Goal: Ask a question

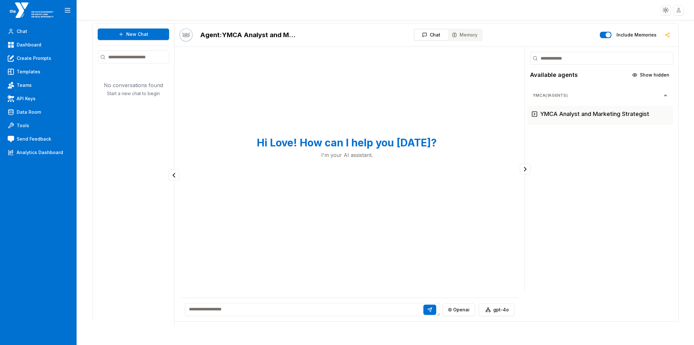
click at [262, 310] on textarea at bounding box center [312, 309] width 255 height 13
type textarea "**********"
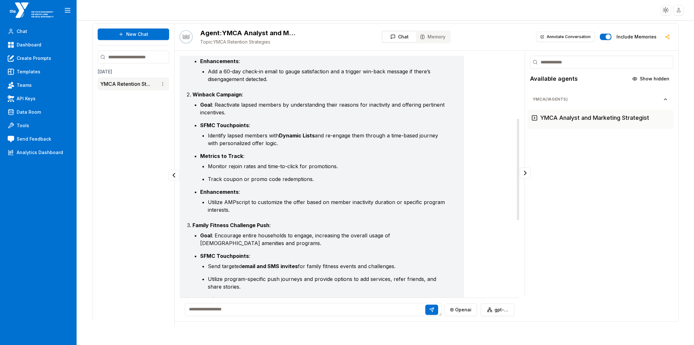
scroll to position [291, 0]
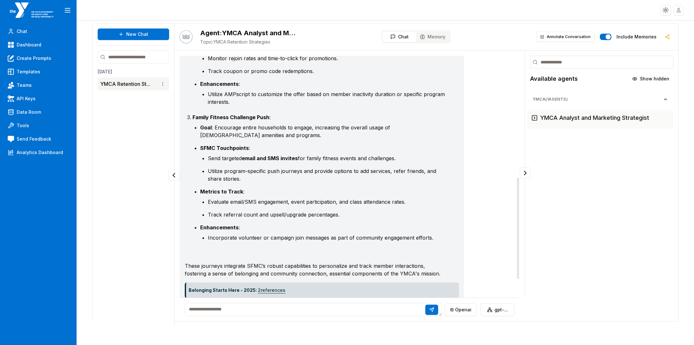
drag, startPoint x: 517, startPoint y: 224, endPoint x: 494, endPoint y: 206, distance: 29.4
click at [494, 206] on div "Please recommend 3 member retention journeys for YMCA that can be used in their…" at bounding box center [350, 177] width 340 height 242
click at [250, 311] on textarea at bounding box center [313, 309] width 257 height 13
click at [498, 67] on div "gpt-4o Certainly! Here are three member retention journeys that can be utilized…" at bounding box center [347, 64] width 335 height 556
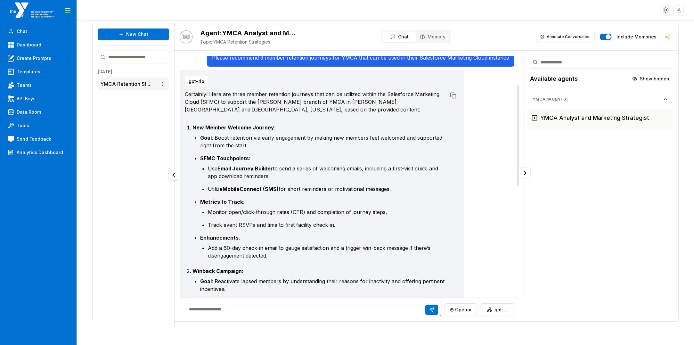
scroll to position [0, 0]
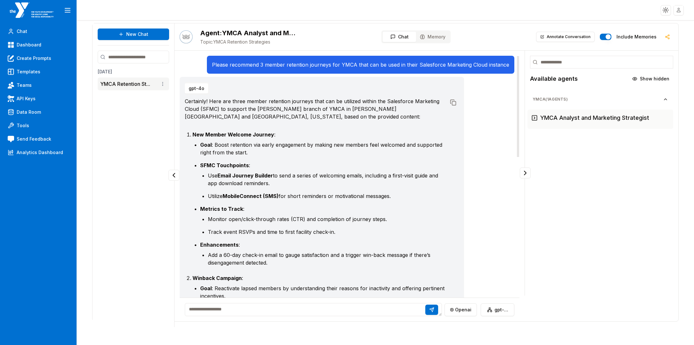
drag, startPoint x: 517, startPoint y: 188, endPoint x: 504, endPoint y: 49, distance: 139.9
click at [504, 49] on div "Agent: YMCA Analyst and Marketing Strategist Topic: YMCA Retention Strategies C…" at bounding box center [426, 172] width 504 height 298
drag, startPoint x: 517, startPoint y: 150, endPoint x: 313, endPoint y: 37, distance: 233.0
click at [500, 14] on section "Toggle theme Toggle user menu Chat Dashboard Create Prompts Templates Teams API…" at bounding box center [347, 172] width 694 height 345
drag, startPoint x: 478, startPoint y: 13, endPoint x: 436, endPoint y: 12, distance: 42.6
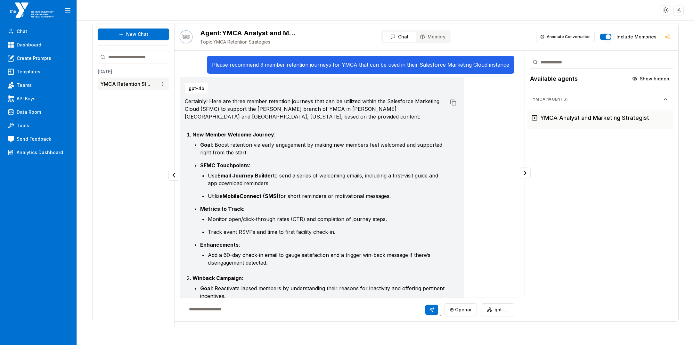
click at [478, 13] on header "Toggle theme Toggle user menu" at bounding box center [347, 10] width 694 height 20
drag, startPoint x: 281, startPoint y: 315, endPoint x: 285, endPoint y: 313, distance: 3.4
click at [282, 315] on textarea at bounding box center [313, 309] width 257 height 13
paste textarea "**********"
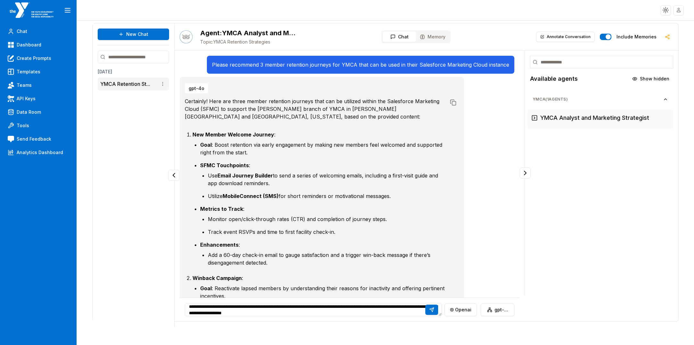
scroll to position [44, 0]
type textarea "**********"
click at [434, 308] on icon at bounding box center [431, 309] width 5 height 5
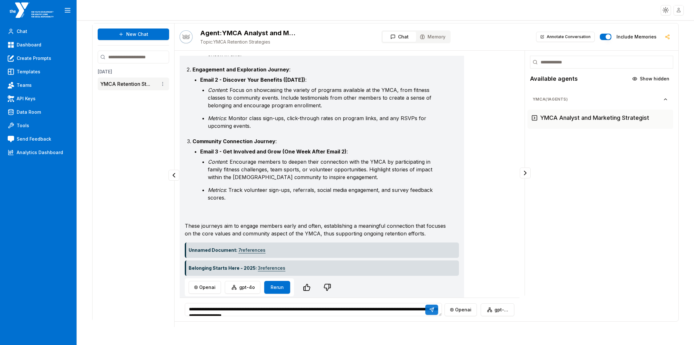
scroll to position [759, 0]
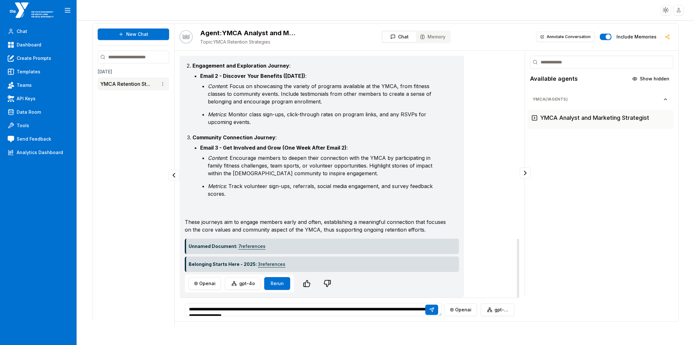
click at [443, 87] on li "Content : Focus on showcasing the variety of programs available at the YMCA, fr…" at bounding box center [327, 93] width 238 height 23
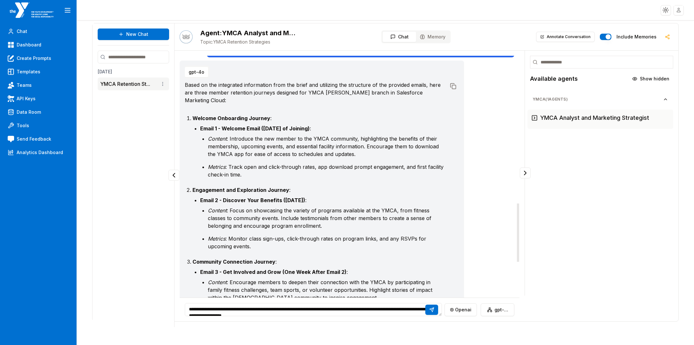
drag, startPoint x: 518, startPoint y: 225, endPoint x: 497, endPoint y: 155, distance: 73.0
click at [523, 243] on div "Please recommend 3 member retention journeys for YMCA that can be used in their…" at bounding box center [349, 186] width 350 height 271
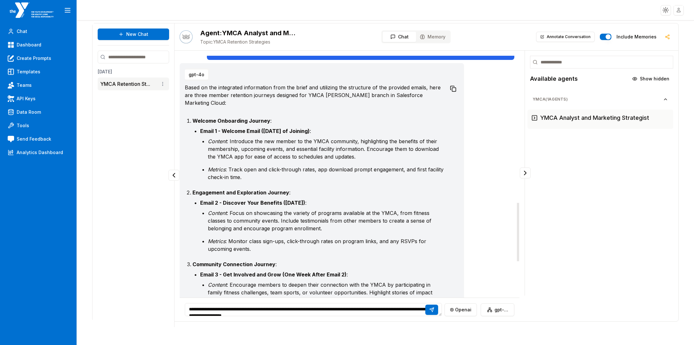
click at [452, 92] on icon at bounding box center [453, 88] width 6 height 6
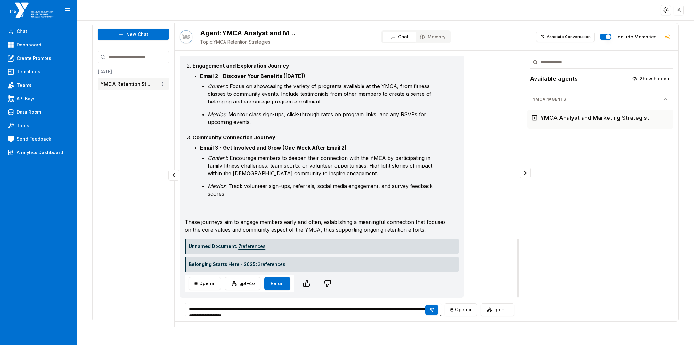
scroll to position [759, 0]
drag, startPoint x: 518, startPoint y: 220, endPoint x: 521, endPoint y: 294, distance: 74.0
click at [521, 294] on div "Please recommend 3 member retention journeys for YMCA that can be used in their…" at bounding box center [349, 186] width 350 height 271
click at [35, 113] on span "Data Room" at bounding box center [29, 112] width 24 height 6
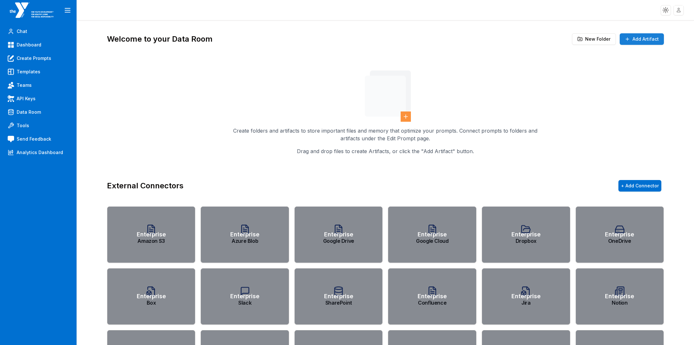
click at [642, 38] on button "Add Artifact" at bounding box center [641, 39] width 44 height 12
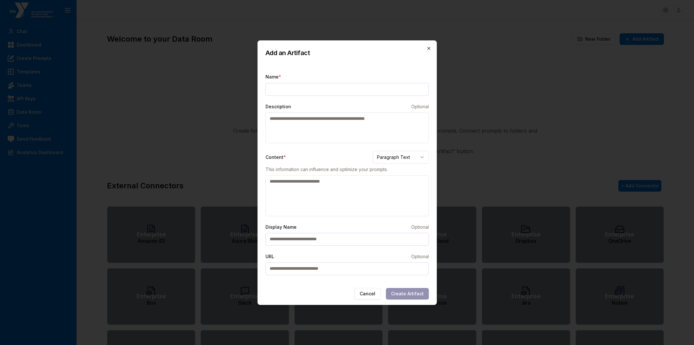
click at [429, 47] on icon "button" at bounding box center [428, 48] width 5 height 5
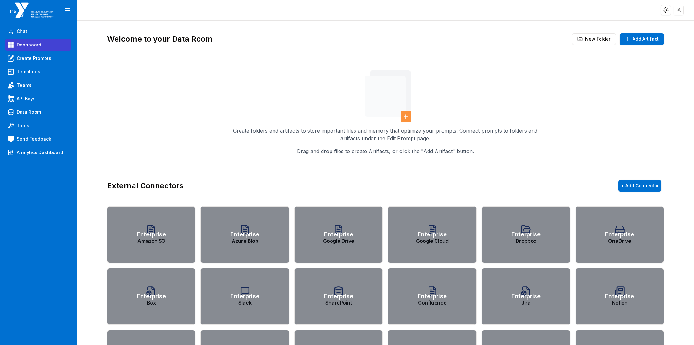
click at [35, 45] on span "Dashboard" at bounding box center [29, 45] width 25 height 6
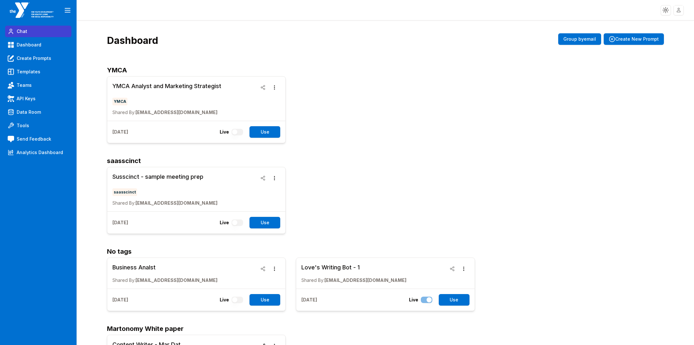
click at [30, 31] on link "Chat" at bounding box center [38, 32] width 66 height 12
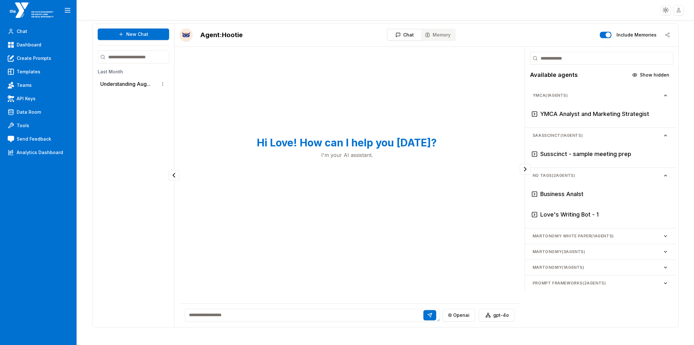
click at [249, 316] on textarea at bounding box center [312, 315] width 255 height 13
drag, startPoint x: 213, startPoint y: 314, endPoint x: 204, endPoint y: 314, distance: 8.3
click at [204, 314] on textarea "**********" at bounding box center [313, 315] width 257 height 13
drag, startPoint x: 253, startPoint y: 314, endPoint x: 241, endPoint y: 315, distance: 12.5
click at [240, 315] on textarea "**********" at bounding box center [313, 315] width 257 height 13
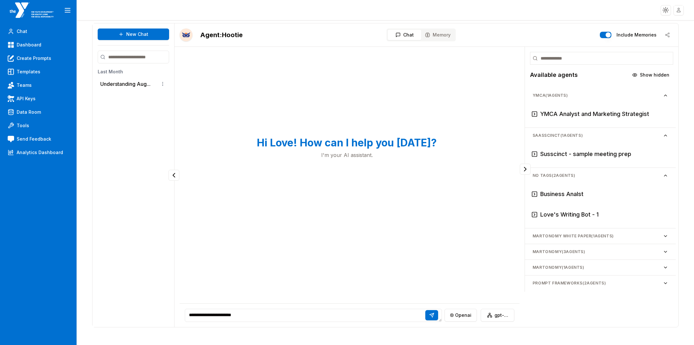
click at [205, 314] on textarea "**********" at bounding box center [313, 315] width 257 height 13
drag, startPoint x: 255, startPoint y: 315, endPoint x: 246, endPoint y: 315, distance: 9.6
click at [246, 315] on textarea "**********" at bounding box center [313, 315] width 257 height 13
paste textarea "**********"
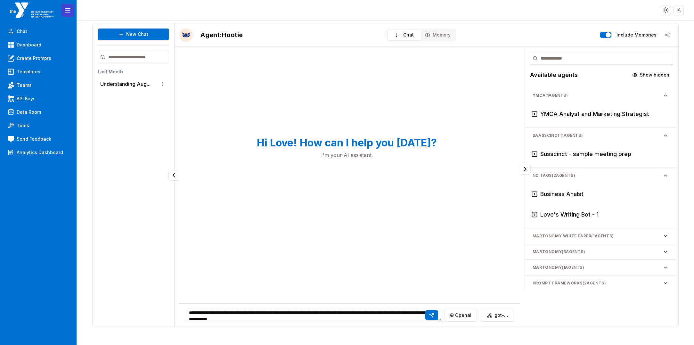
scroll to position [88, 0]
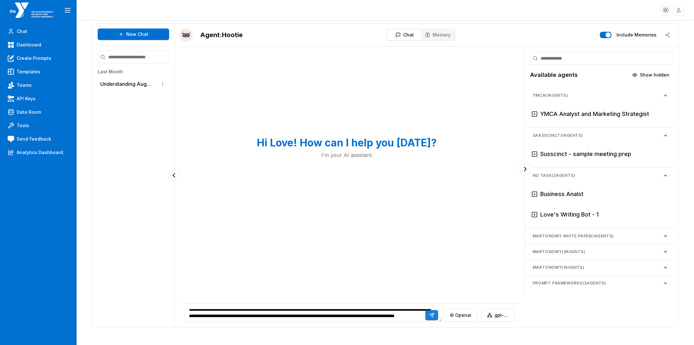
type textarea "**********"
click at [431, 315] on icon at bounding box center [431, 314] width 5 height 5
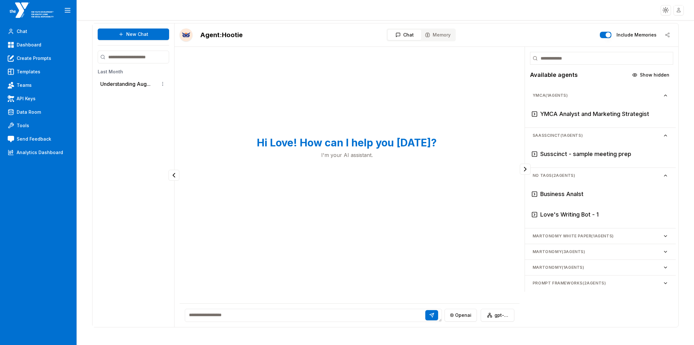
scroll to position [0, 0]
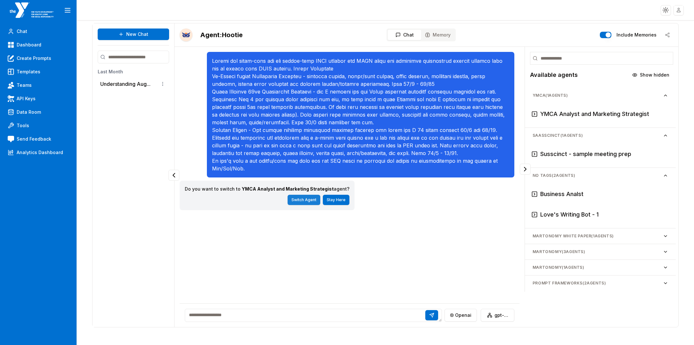
click at [303, 200] on button "Switch Agent" at bounding box center [303, 200] width 33 height 10
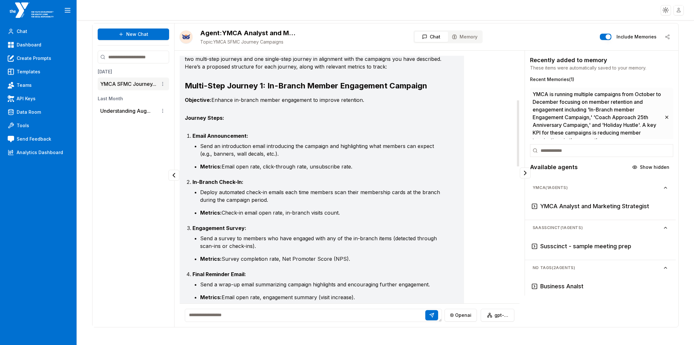
scroll to position [164, 0]
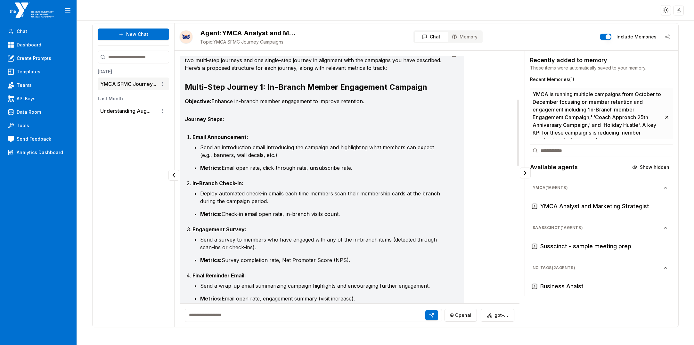
drag, startPoint x: 518, startPoint y: 245, endPoint x: 515, endPoint y: 108, distance: 136.7
click at [513, 108] on div "Hootie gpt-4o To create effective Salesforce Marketing Cloud (SFMC) journeys fo…" at bounding box center [350, 179] width 340 height 247
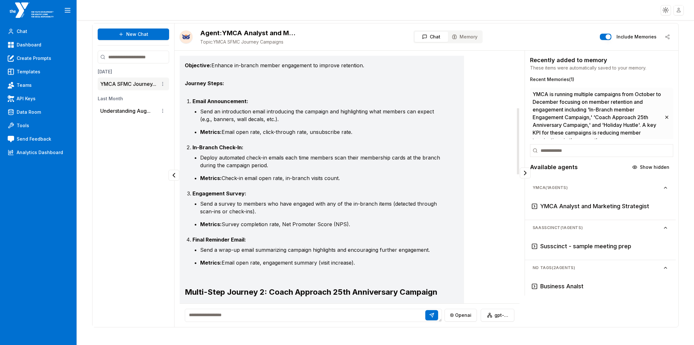
scroll to position [206, 0]
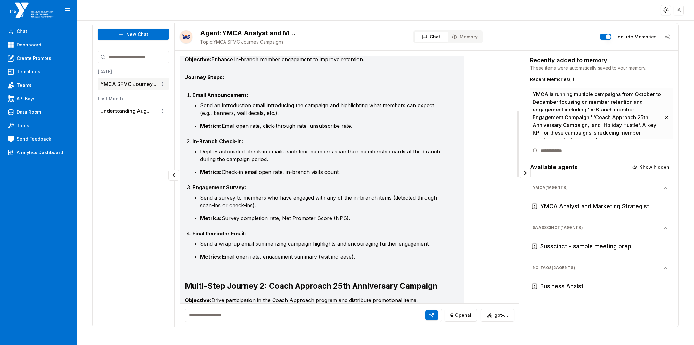
drag, startPoint x: 517, startPoint y: 105, endPoint x: 510, endPoint y: 117, distance: 13.4
click at [510, 117] on div "Hootie gpt-4o To create effective Salesforce Marketing Cloud (SFMC) journeys fo…" at bounding box center [350, 179] width 340 height 247
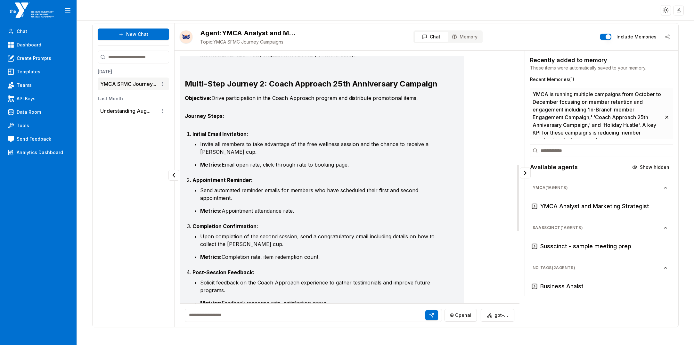
scroll to position [409, 0]
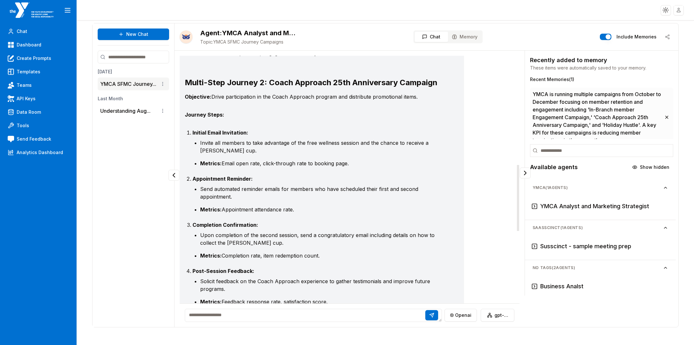
drag, startPoint x: 518, startPoint y: 144, endPoint x: 454, endPoint y: 190, distance: 78.6
click at [504, 198] on div "Hootie gpt-4o To create effective Salesforce Marketing Cloud (SFMC) journeys fo…" at bounding box center [350, 179] width 340 height 247
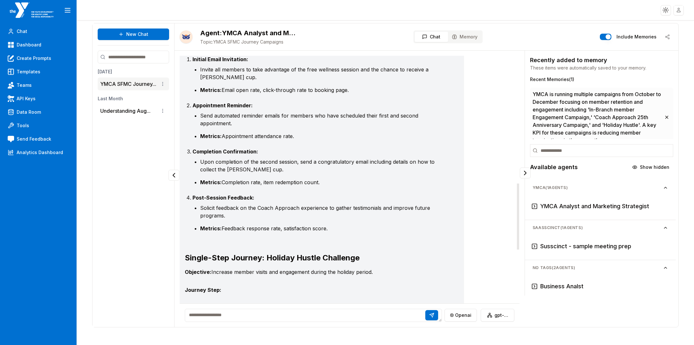
scroll to position [497, 0]
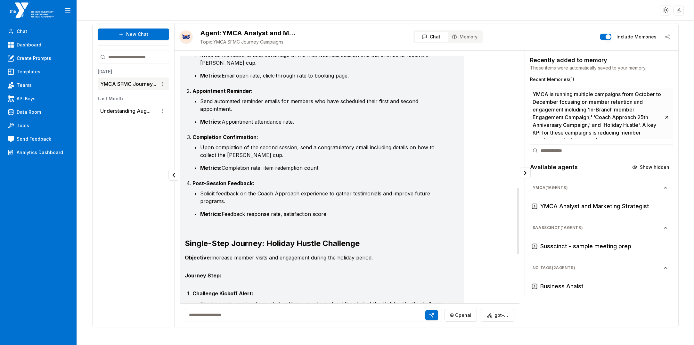
drag, startPoint x: 517, startPoint y: 204, endPoint x: 454, endPoint y: 217, distance: 64.0
click at [518, 227] on div at bounding box center [518, 221] width 2 height 66
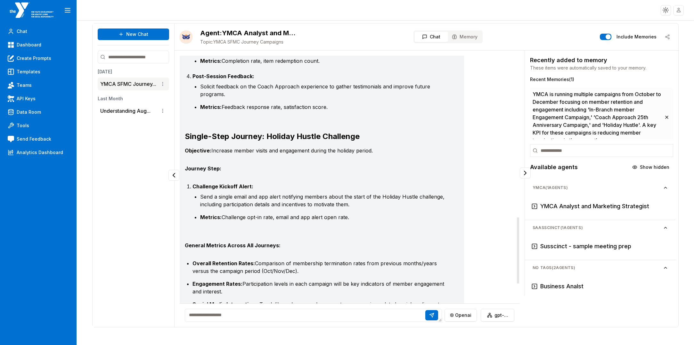
scroll to position [606, 0]
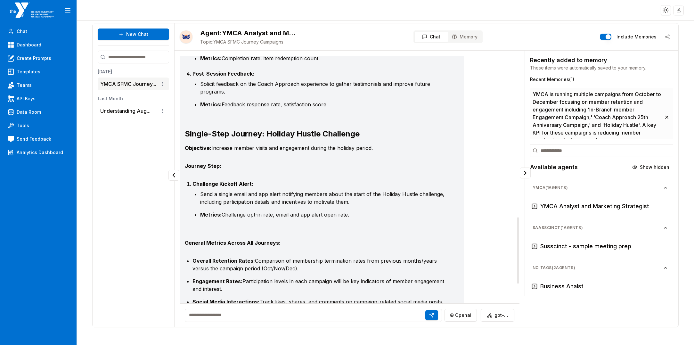
drag, startPoint x: 517, startPoint y: 210, endPoint x: 477, endPoint y: 234, distance: 46.3
click at [514, 239] on div "Hootie gpt-4o To create effective Salesforce Marketing Cloud (SFMC) journeys fo…" at bounding box center [350, 179] width 340 height 247
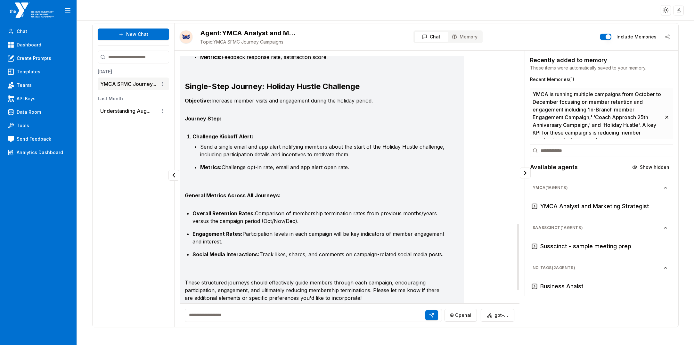
drag, startPoint x: 329, startPoint y: 269, endPoint x: 330, endPoint y: 310, distance: 41.3
click at [330, 310] on div "Hootie gpt-4o To create effective Salesforce Marketing Cloud (SFMC) journeys fo…" at bounding box center [349, 189] width 350 height 276
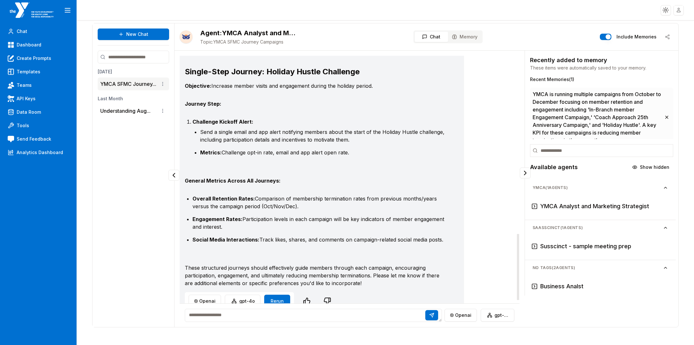
click at [333, 217] on li "Engagement Rates: Participation levels in each campaign will be key indicators …" at bounding box center [319, 222] width 254 height 15
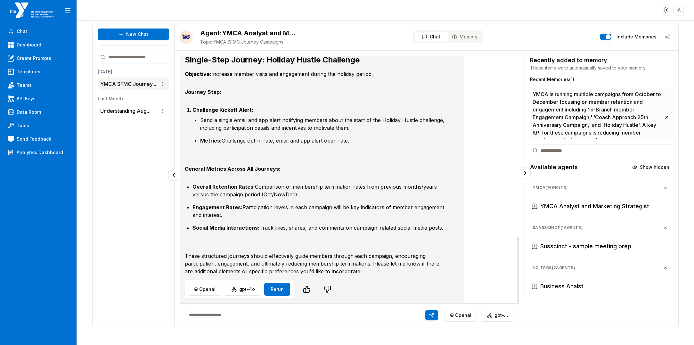
drag, startPoint x: 517, startPoint y: 248, endPoint x: 508, endPoint y: 272, distance: 25.7
click at [508, 272] on div "Hootie gpt-4o To create effective Salesforce Marketing Cloud (SFMC) journeys fo…" at bounding box center [350, 179] width 340 height 247
click at [255, 317] on textarea at bounding box center [313, 315] width 257 height 13
type textarea "*"
type textarea "**********"
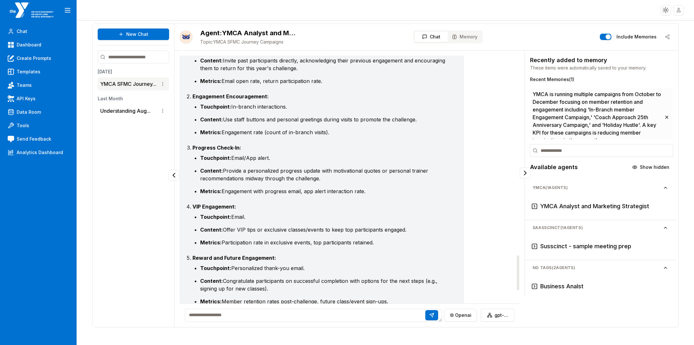
scroll to position [1390, 0]
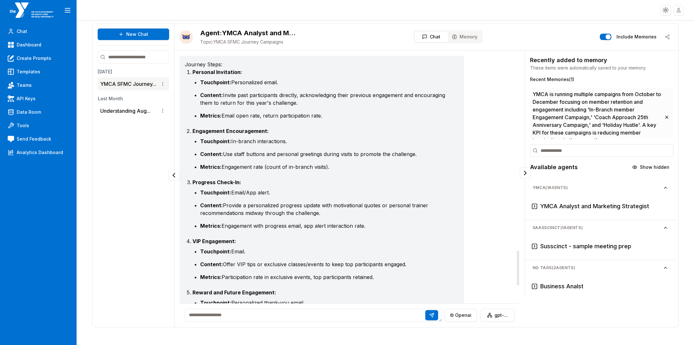
drag, startPoint x: 518, startPoint y: 274, endPoint x: 515, endPoint y: 256, distance: 18.0
click at [515, 256] on div "Hootie gpt-4o To create effective Salesforce Marketing Cloud (SFMC) journeys fo…" at bounding box center [350, 179] width 340 height 247
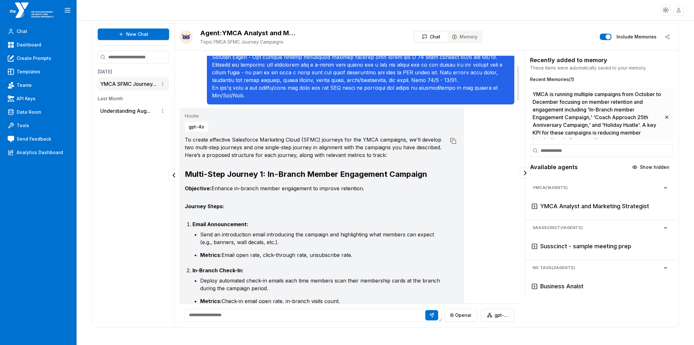
scroll to position [82, 0]
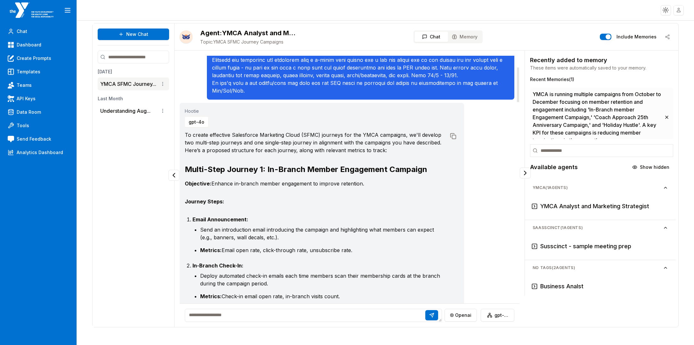
drag, startPoint x: 517, startPoint y: 260, endPoint x: 467, endPoint y: 77, distance: 190.0
click at [467, 77] on div "Hootie gpt-4o To create effective Salesforce Marketing Cloud (SFMC) journeys fo…" at bounding box center [350, 179] width 340 height 247
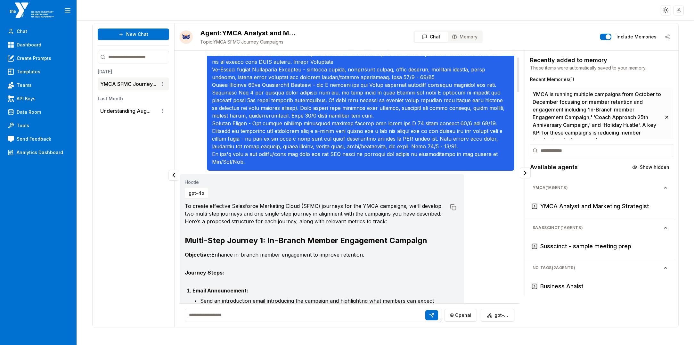
scroll to position [0, 0]
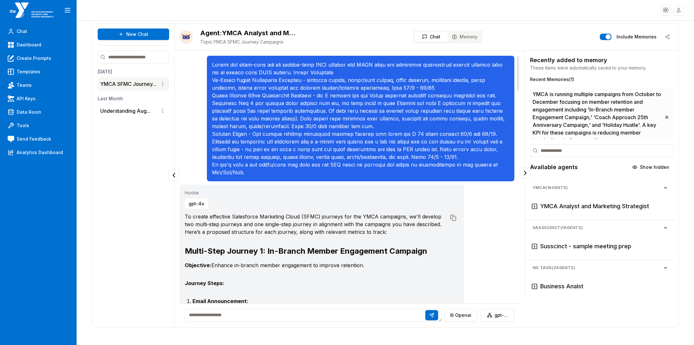
drag, startPoint x: 518, startPoint y: 96, endPoint x: 520, endPoint y: 75, distance: 21.5
click at [520, 75] on div "Hootie gpt-4o To create effective Salesforce Marketing Cloud (SFMC) journeys fo…" at bounding box center [349, 189] width 350 height 276
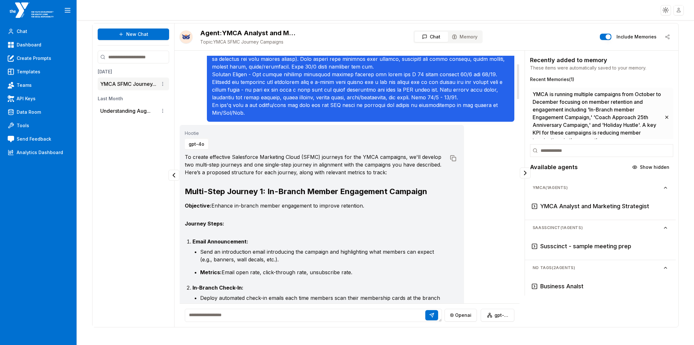
scroll to position [59, 0]
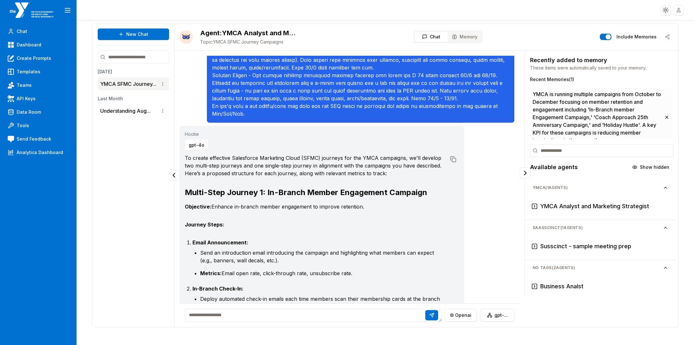
drag, startPoint x: 241, startPoint y: 313, endPoint x: 231, endPoint y: 313, distance: 10.2
click at [241, 314] on textarea at bounding box center [313, 315] width 257 height 13
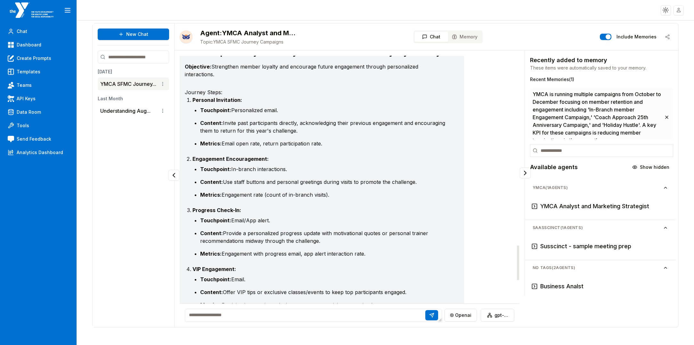
scroll to position [1349, 0]
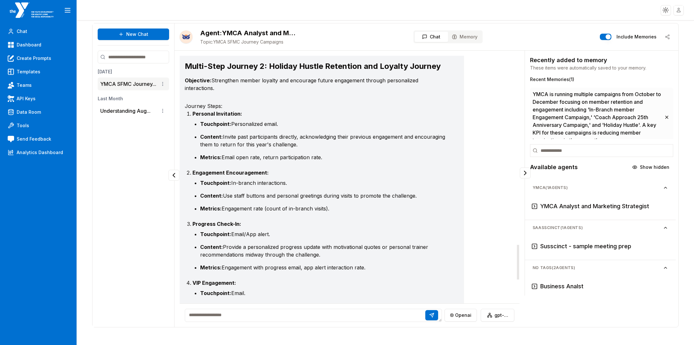
drag, startPoint x: 518, startPoint y: 94, endPoint x: 502, endPoint y: 275, distance: 181.2
click at [502, 275] on div "Hootie gpt-4o To create effective Salesforce Marketing Cloud (SFMC) journeys fo…" at bounding box center [350, 179] width 340 height 247
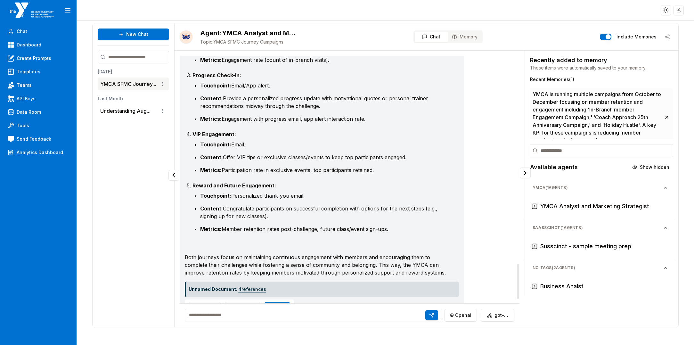
scroll to position [1517, 0]
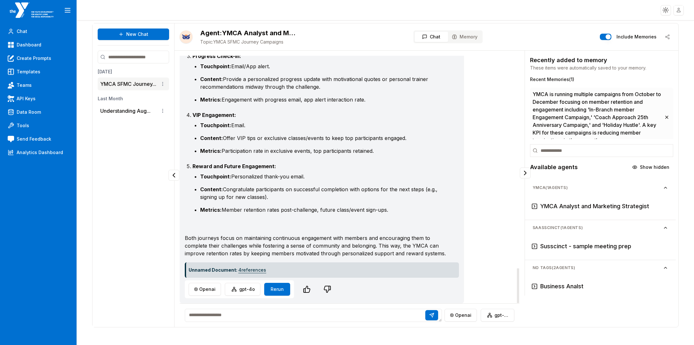
drag, startPoint x: 517, startPoint y: 254, endPoint x: 375, endPoint y: 293, distance: 147.9
click at [515, 284] on div "Hootie gpt-4o To create effective Salesforce Marketing Cloud (SFMC) journeys fo…" at bounding box center [350, 179] width 340 height 247
click at [331, 317] on textarea at bounding box center [313, 315] width 257 height 13
type textarea "**********"
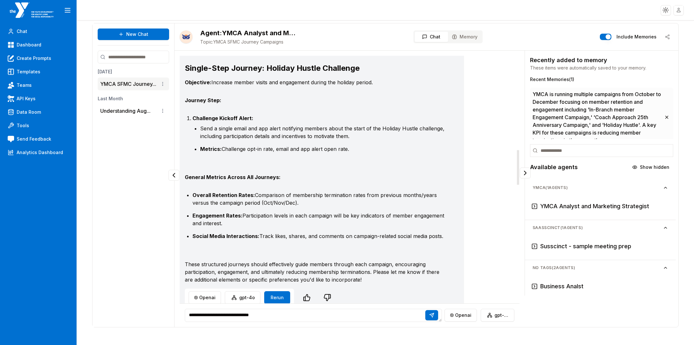
scroll to position [670, 0]
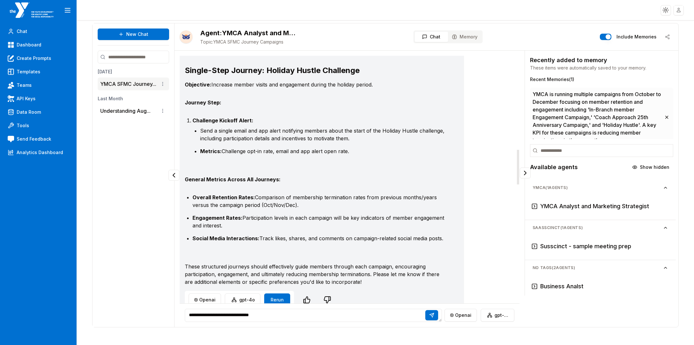
drag, startPoint x: 518, startPoint y: 274, endPoint x: 518, endPoint y: 156, distance: 118.5
click at [518, 156] on div at bounding box center [518, 167] width 2 height 35
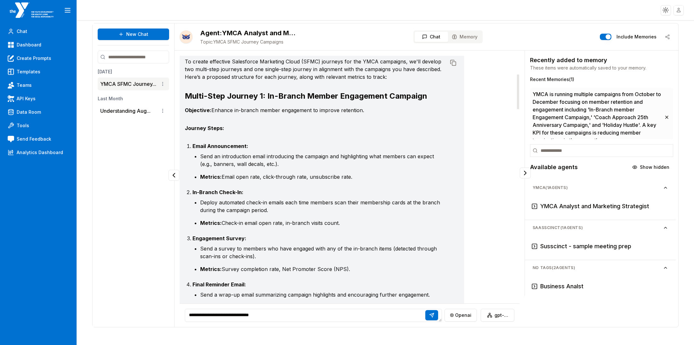
scroll to position [159, 0]
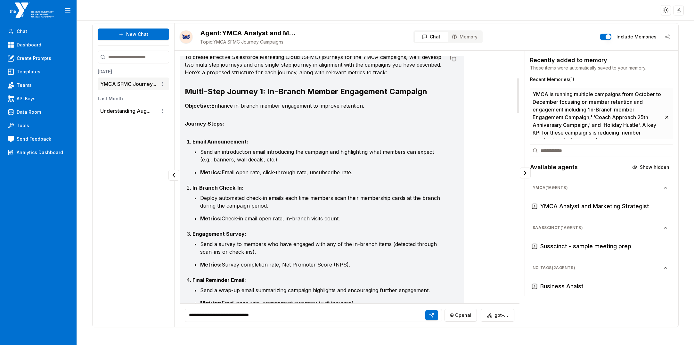
drag, startPoint x: 518, startPoint y: 174, endPoint x: 520, endPoint y: 102, distance: 71.4
click at [520, 102] on div "Hootie gpt-4o To create effective Salesforce Marketing Cloud (SFMC) journeys fo…" at bounding box center [349, 189] width 350 height 276
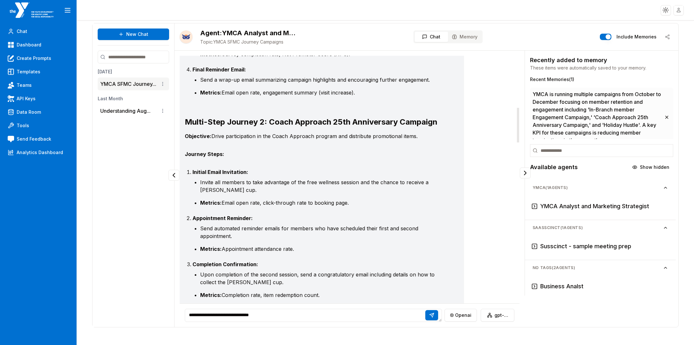
scroll to position [379, 0]
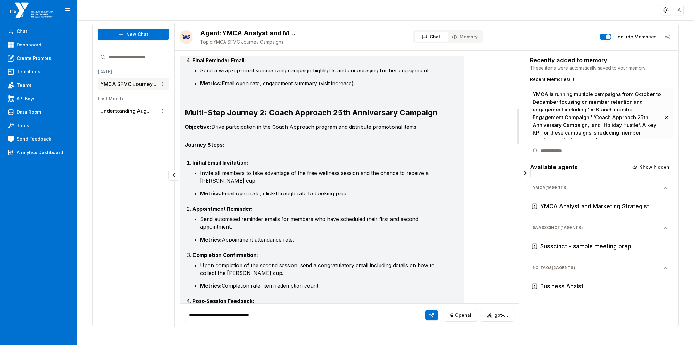
drag, startPoint x: 517, startPoint y: 108, endPoint x: 512, endPoint y: 138, distance: 31.2
click at [512, 138] on div "Hootie gpt-4o To create effective Salesforce Marketing Cloud (SFMC) journeys fo…" at bounding box center [350, 179] width 340 height 247
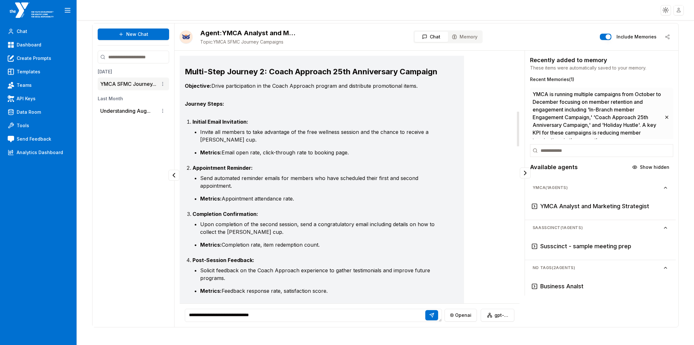
scroll to position [436, 0]
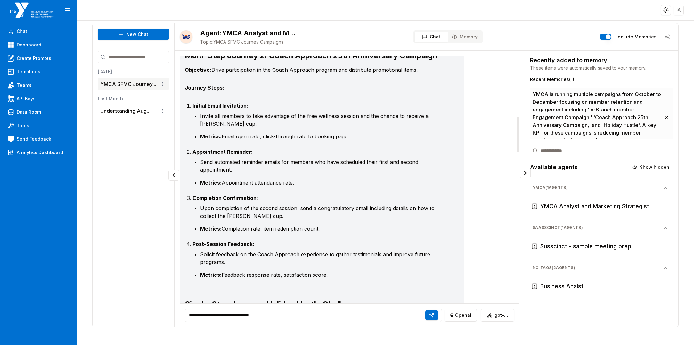
drag, startPoint x: 518, startPoint y: 133, endPoint x: 512, endPoint y: 153, distance: 21.0
click at [517, 141] on div at bounding box center [518, 134] width 2 height 35
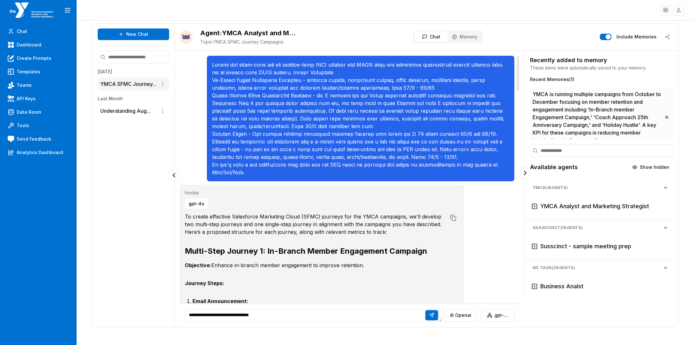
scroll to position [95, 0]
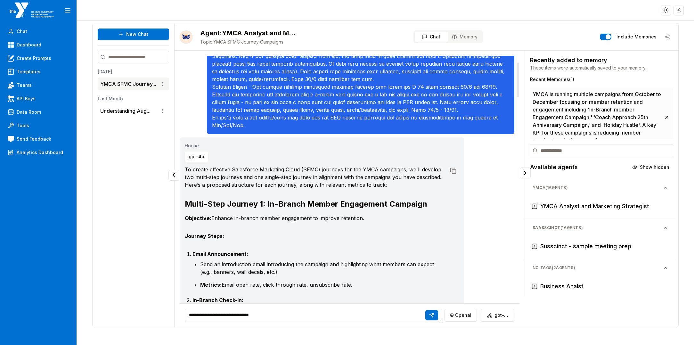
drag, startPoint x: 518, startPoint y: 144, endPoint x: 467, endPoint y: 113, distance: 59.0
click at [479, 90] on div "Hootie gpt-4o To create effective Salesforce Marketing Cloud (SFMC) journeys fo…" at bounding box center [350, 179] width 340 height 247
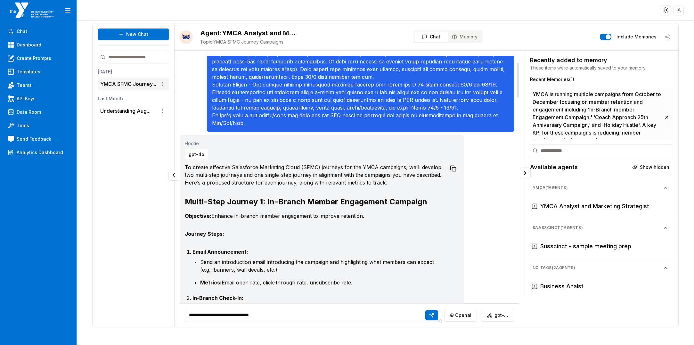
click at [454, 172] on button "Copy to clipboard" at bounding box center [453, 169] width 12 height 12
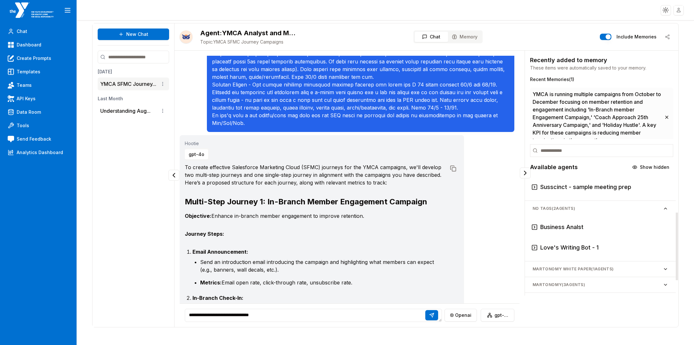
scroll to position [61, 0]
drag, startPoint x: 677, startPoint y: 216, endPoint x: 626, endPoint y: 245, distance: 58.7
click at [677, 251] on div at bounding box center [676, 247] width 2 height 68
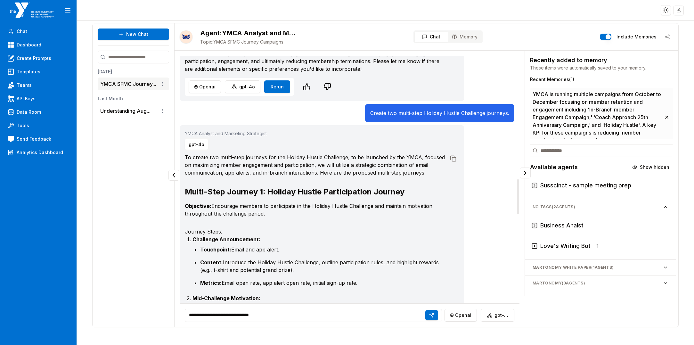
scroll to position [879, 0]
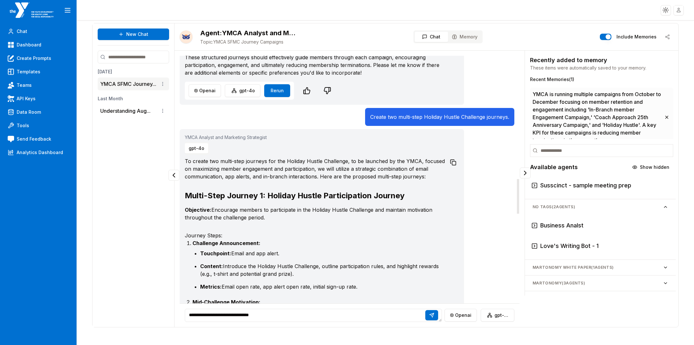
click at [454, 165] on icon at bounding box center [453, 162] width 6 height 6
